Goal: Check status

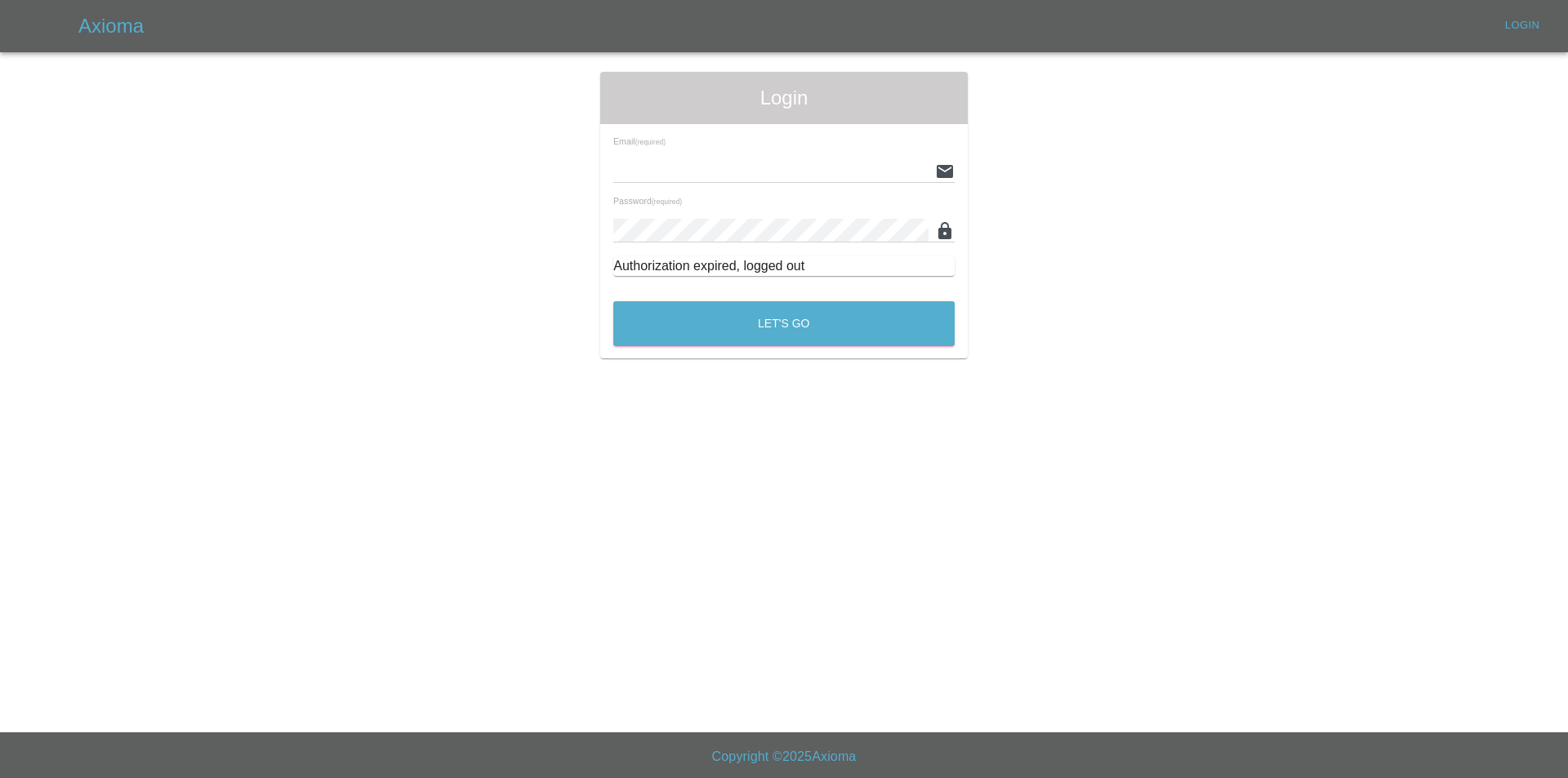
type input "[EMAIL_ADDRESS][DOMAIN_NAME]"
click at [751, 298] on div "Let's Go" at bounding box center [784, 320] width 343 height 61
click at [747, 311] on button "Let's Go" at bounding box center [784, 323] width 341 height 45
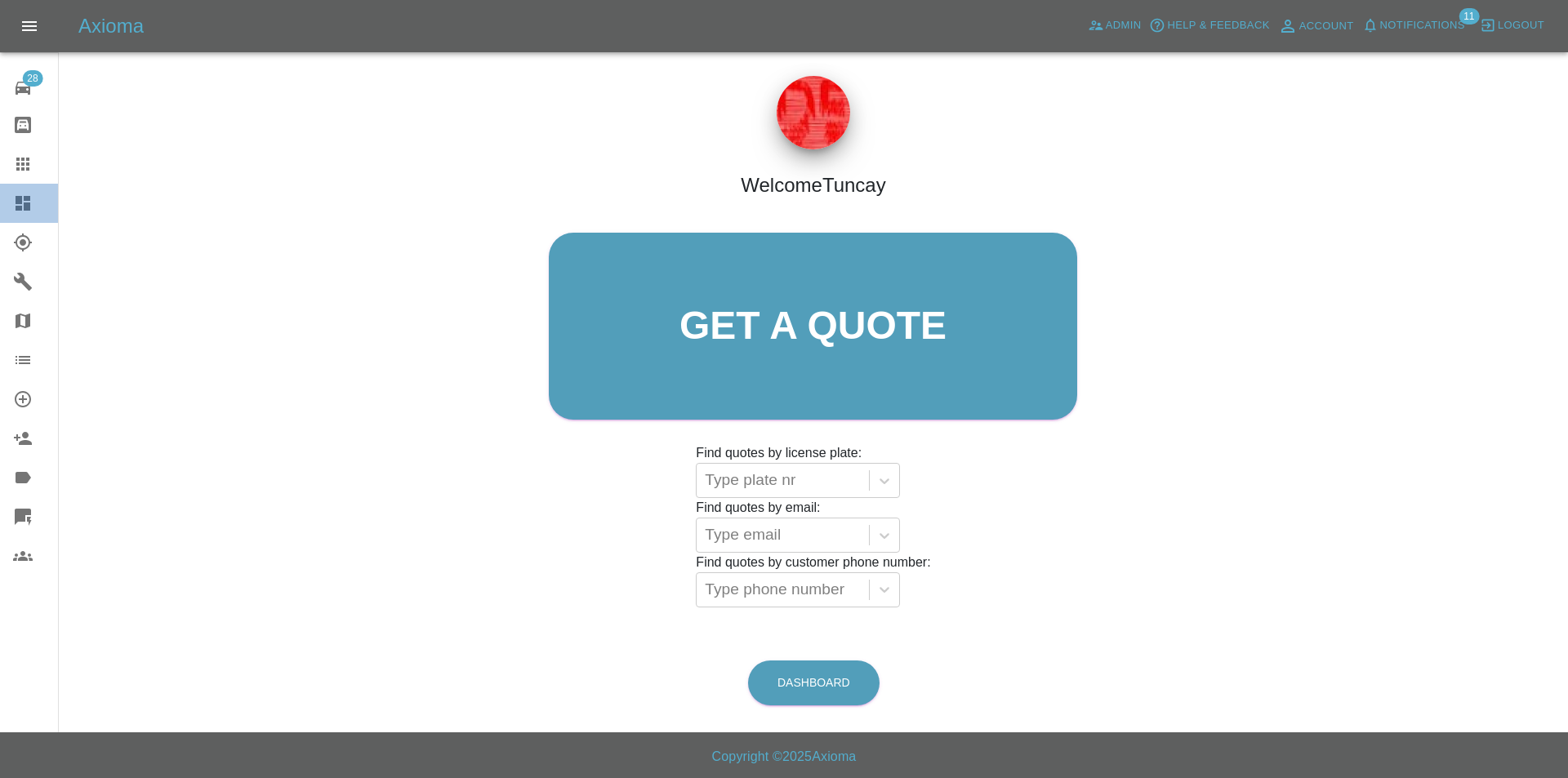
click at [25, 210] on icon at bounding box center [23, 203] width 15 height 15
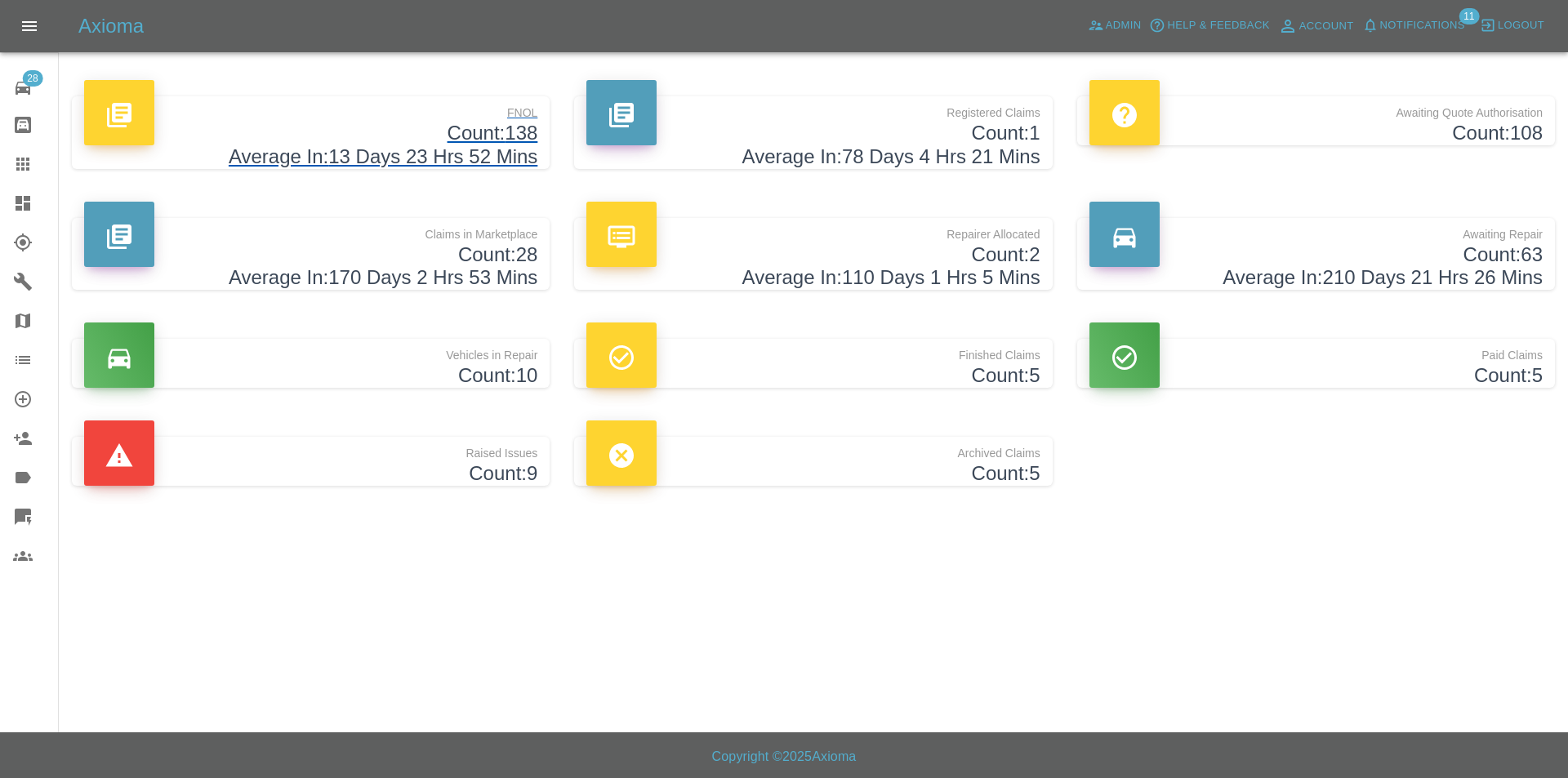
click at [368, 128] on h4 "Count: 138" at bounding box center [311, 134] width 453 height 24
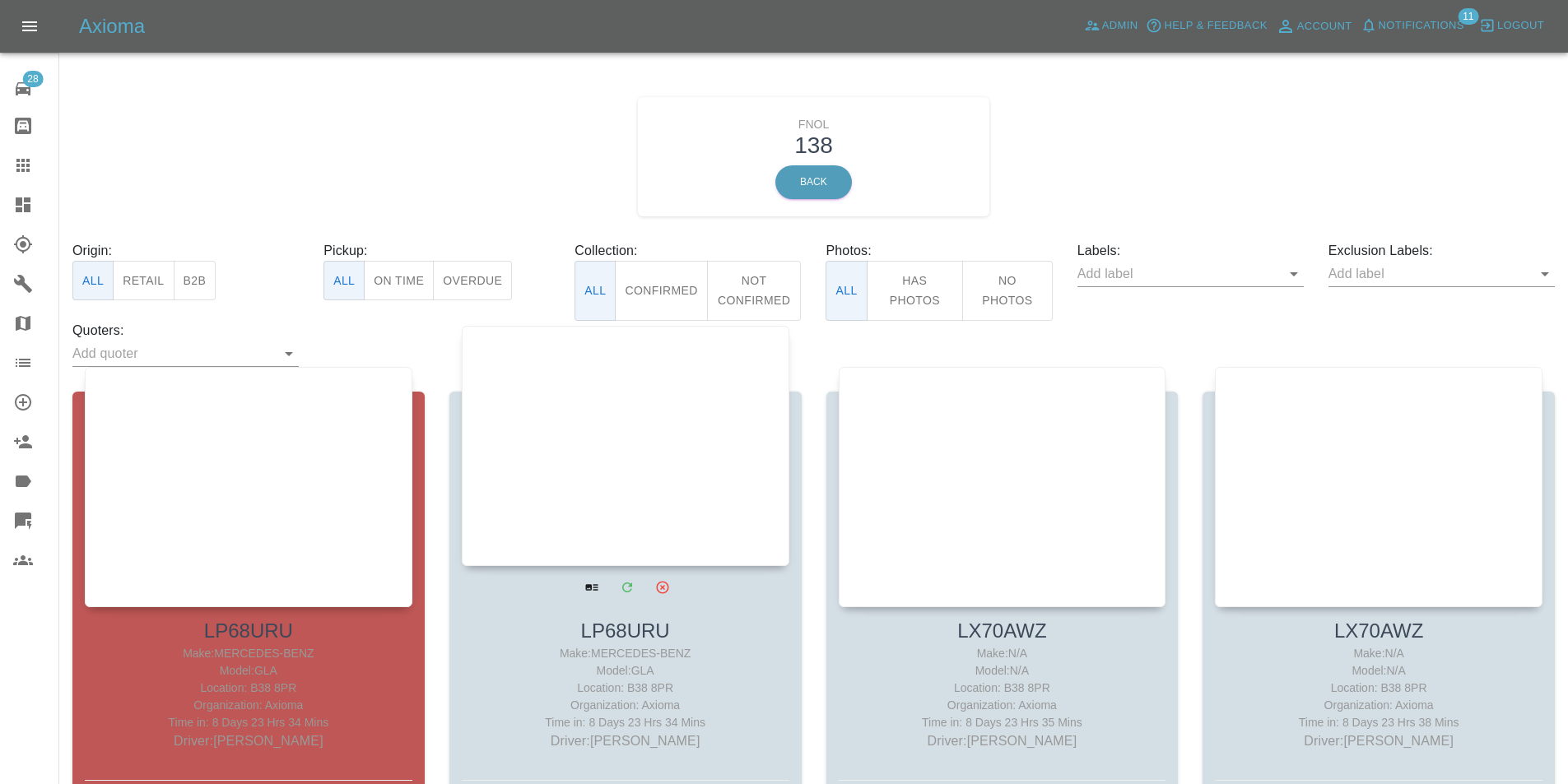
click at [634, 435] on div at bounding box center [626, 446] width 328 height 240
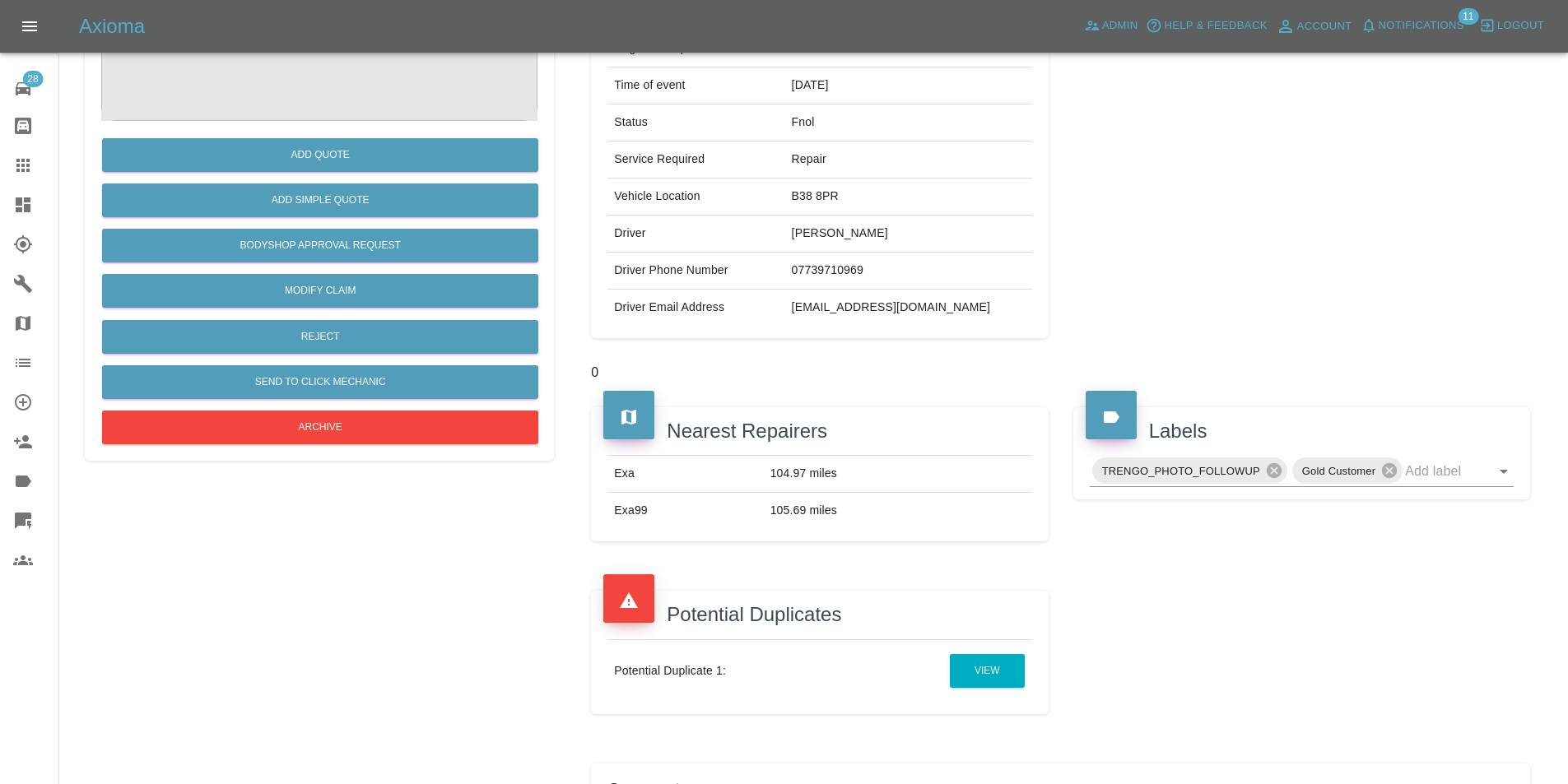
scroll to position [165, 0]
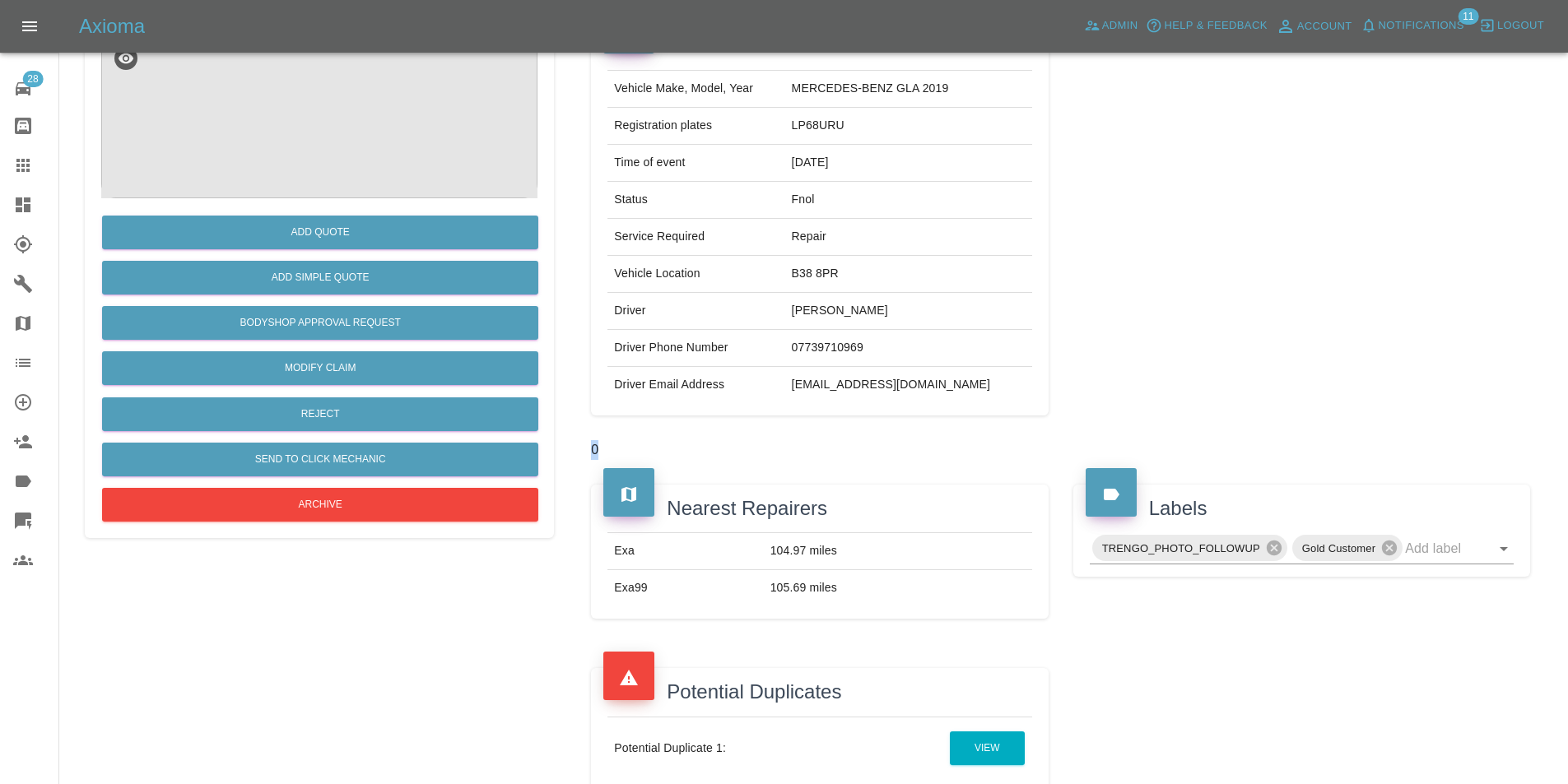
drag, startPoint x: 578, startPoint y: 448, endPoint x: 605, endPoint y: 446, distance: 27.1
click at [605, 446] on div "Claim Information Vehicle Make, Model, Year MERCEDES-BENZ GLA 2019 Registration…" at bounding box center [1060, 576] width 989 height 1160
